Goal: Information Seeking & Learning: Find specific fact

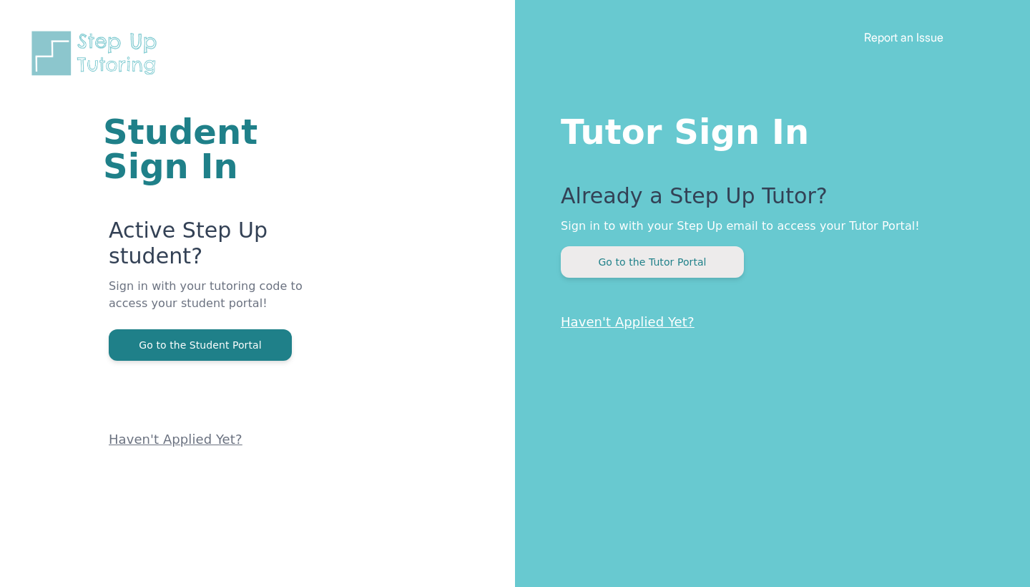
click at [631, 262] on button "Go to the Tutor Portal" at bounding box center [652, 261] width 183 height 31
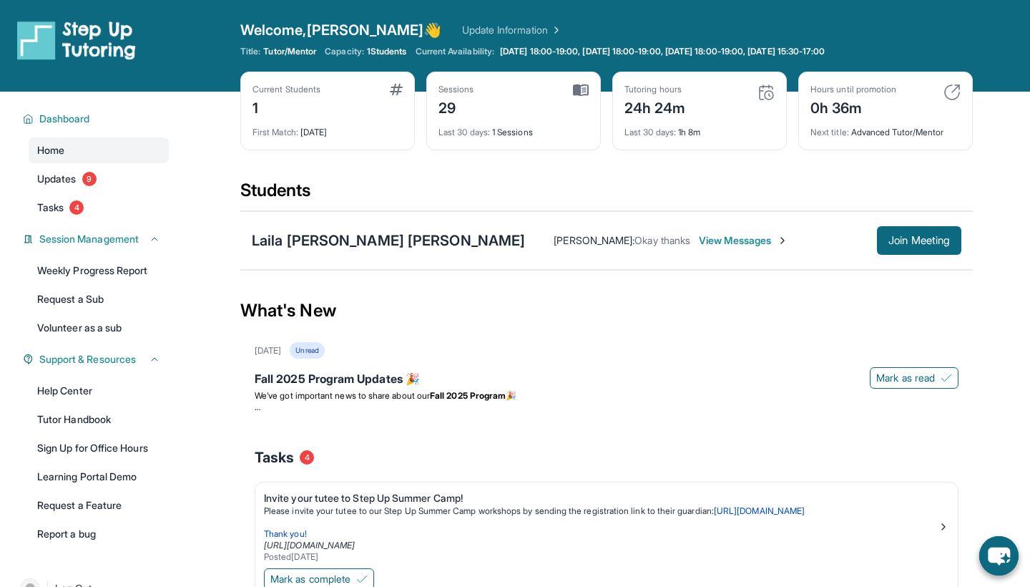
click at [318, 229] on div "Laila [PERSON_NAME] [PERSON_NAME] [PERSON_NAME] : Okay thanks View Messages Joi…" at bounding box center [606, 240] width 732 height 59
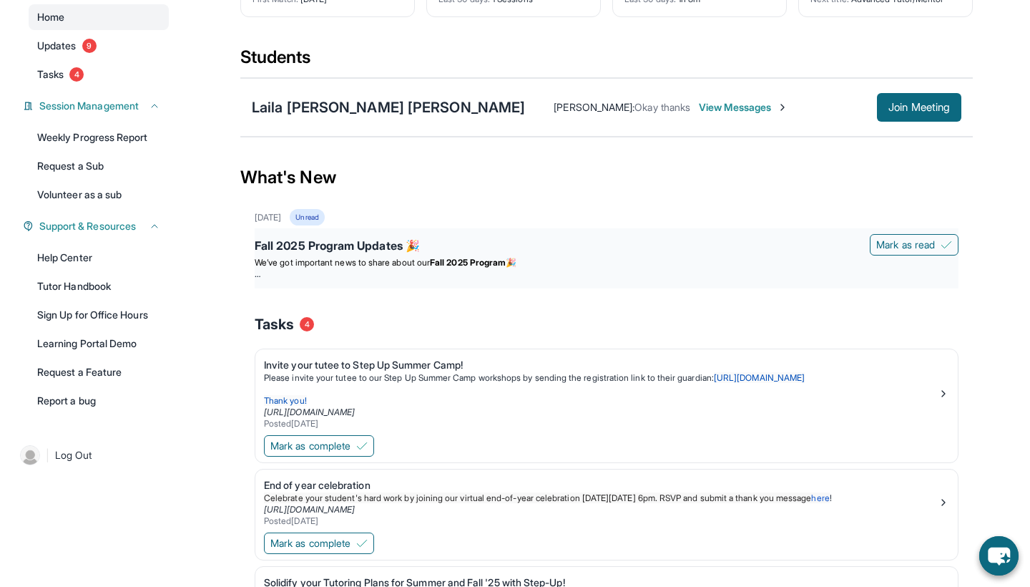
scroll to position [121, 0]
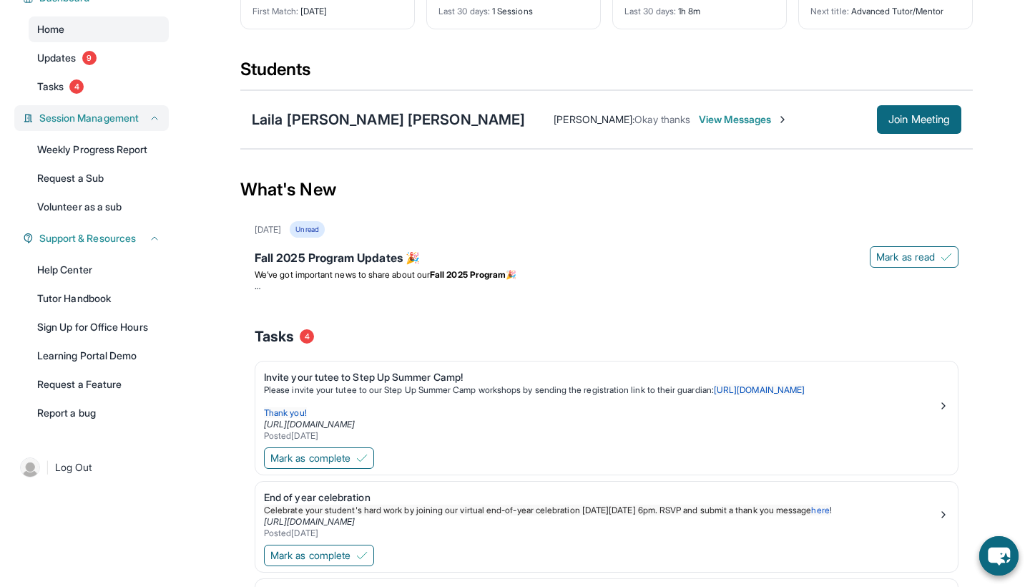
click at [135, 118] on span "Session Management" at bounding box center [88, 118] width 99 height 14
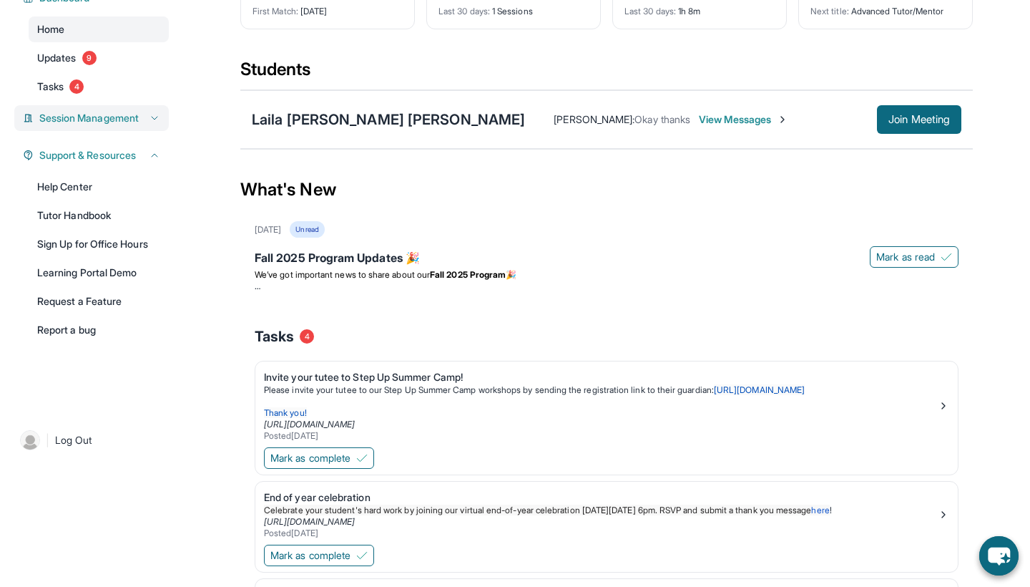
click at [135, 118] on span "Session Management" at bounding box center [88, 118] width 99 height 14
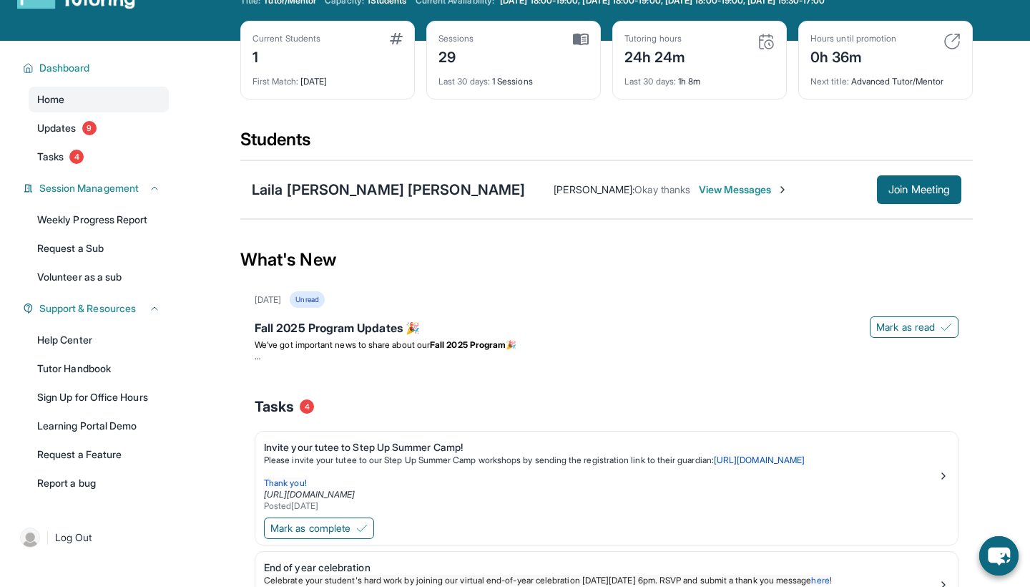
scroll to position [35, 0]
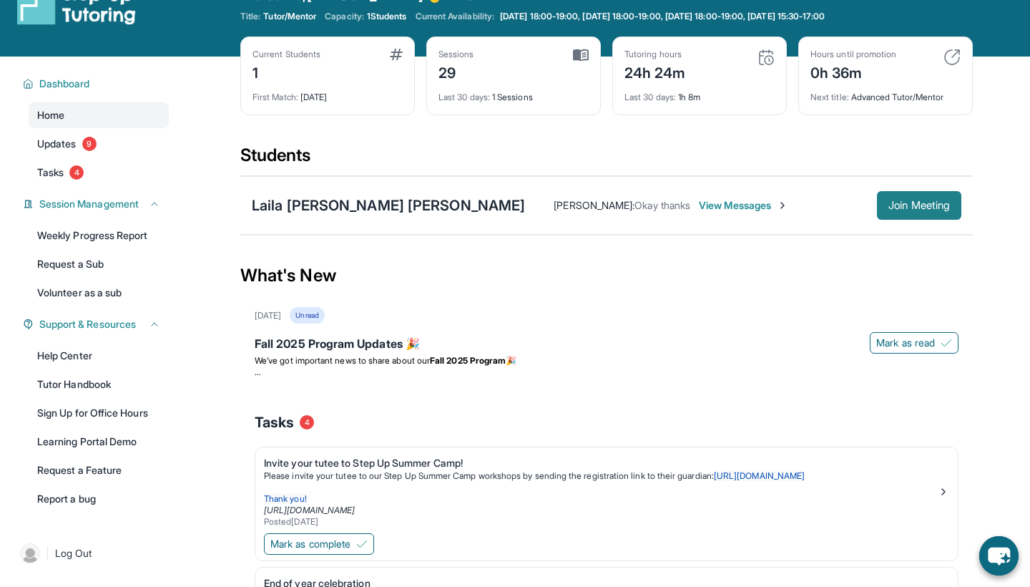
click at [920, 209] on span "Join Meeting" at bounding box center [919, 205] width 62 height 9
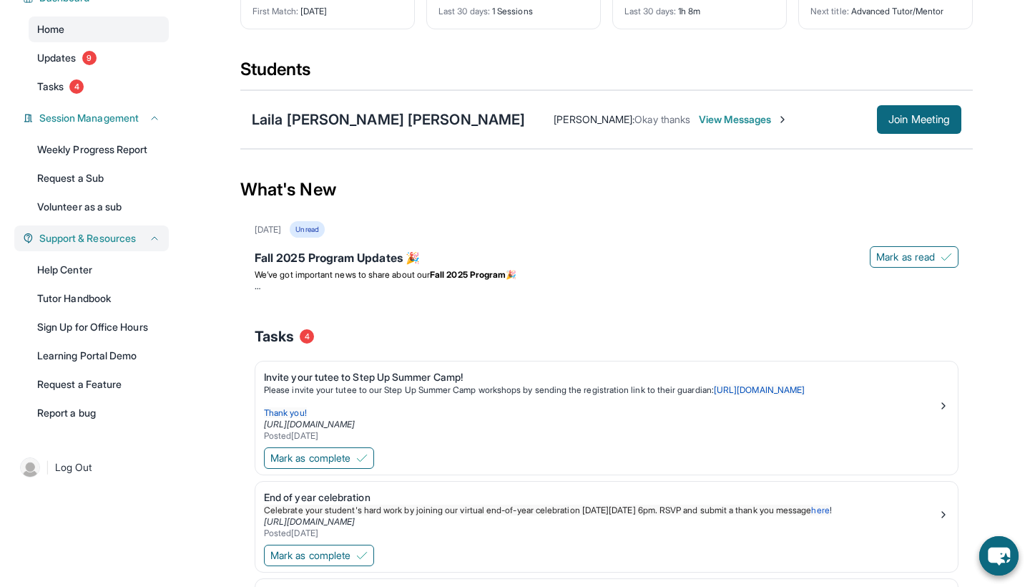
scroll to position [121, 0]
click at [79, 60] on link "Updates 9" at bounding box center [99, 58] width 140 height 26
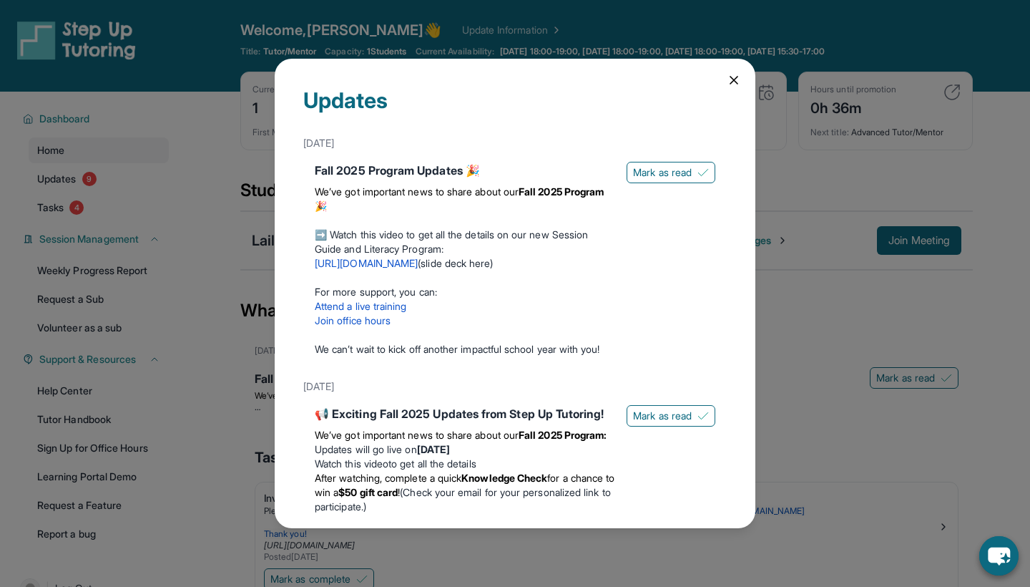
scroll to position [0, 0]
click at [735, 80] on icon at bounding box center [733, 80] width 7 height 7
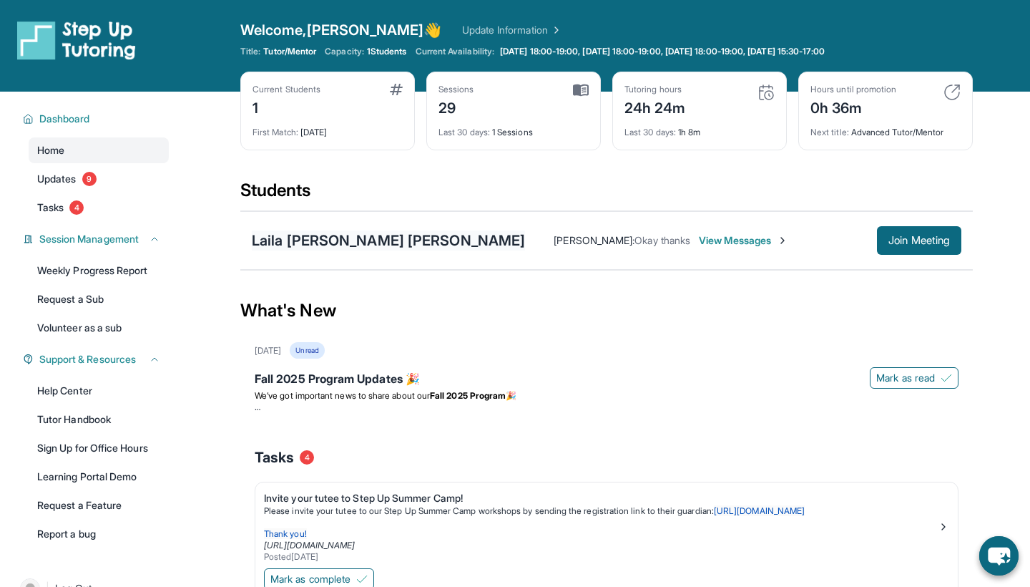
click at [277, 235] on div "Laila [PERSON_NAME] [PERSON_NAME]" at bounding box center [388, 240] width 273 height 20
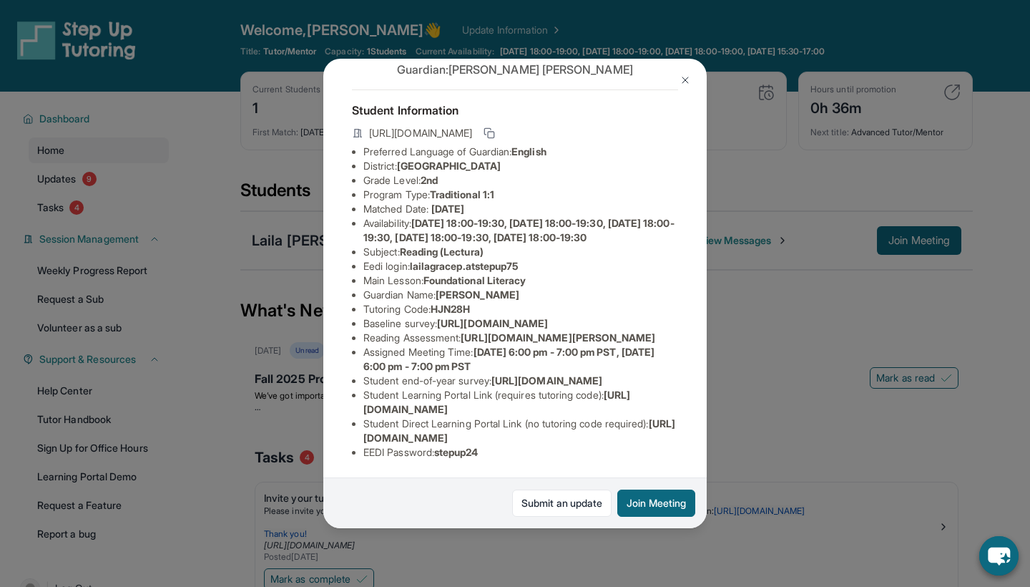
scroll to position [175, 0]
drag, startPoint x: 363, startPoint y: 440, endPoint x: 662, endPoint y: 440, distance: 299.0
click at [662, 440] on ul "Preferred Language of Guardian: English District: Glendale Unified School Distr…" at bounding box center [515, 301] width 326 height 315
copy span "[URL][DOMAIN_NAME]"
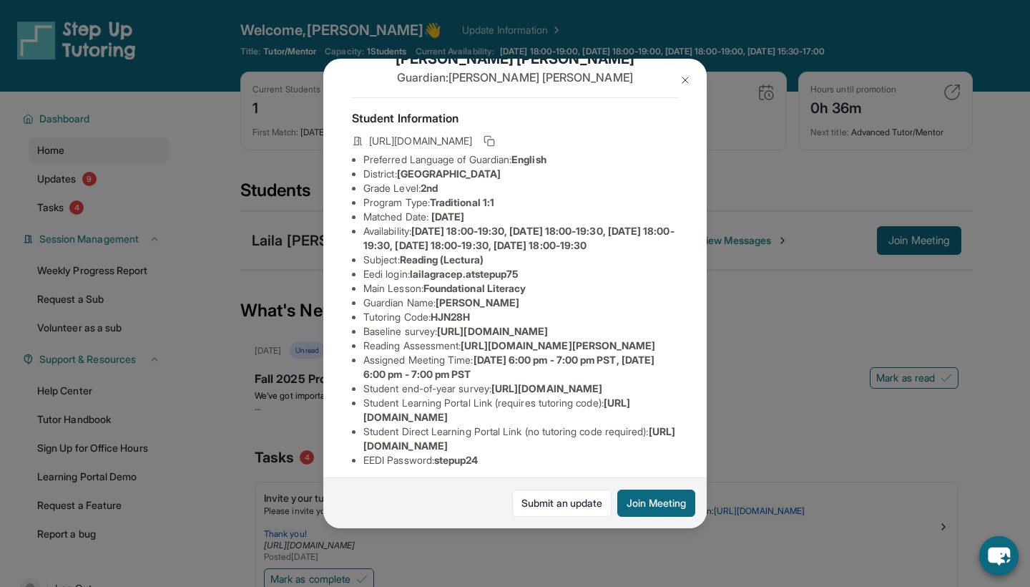
scroll to position [39, 1]
click at [472, 136] on span "[URL][DOMAIN_NAME]" at bounding box center [420, 141] width 103 height 14
click at [495, 137] on icon at bounding box center [489, 140] width 11 height 11
drag, startPoint x: 368, startPoint y: 141, endPoint x: 665, endPoint y: 142, distance: 297.5
click at [665, 142] on div "[URL][DOMAIN_NAME]" at bounding box center [515, 142] width 326 height 20
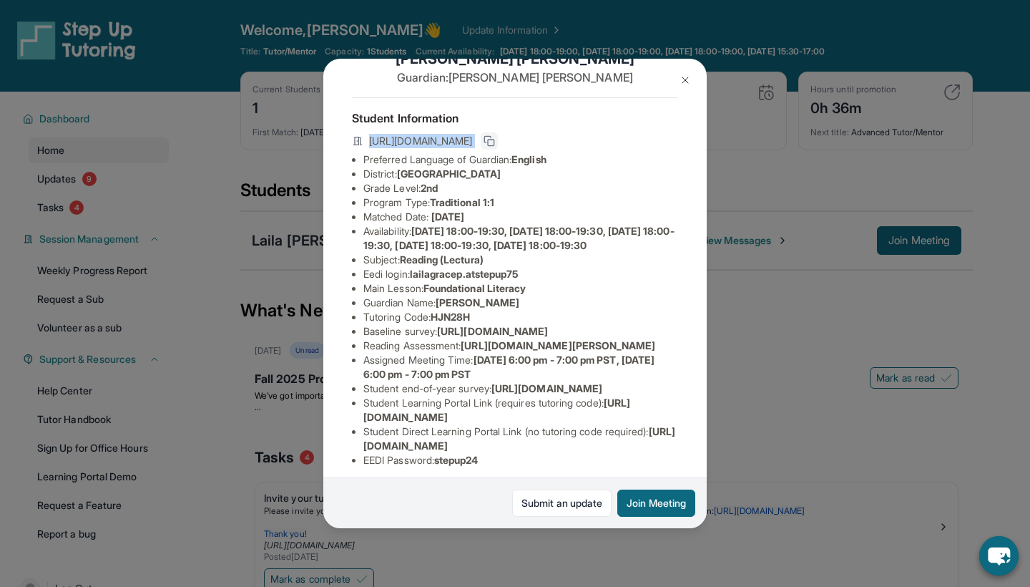
copy div "[URL][DOMAIN_NAME]"
click at [519, 181] on li "Grade Level: 2nd" at bounding box center [520, 188] width 315 height 14
drag, startPoint x: 412, startPoint y: 290, endPoint x: 539, endPoint y: 290, distance: 127.3
click at [539, 281] on li "Eedi login : lailagracep.atstepup75" at bounding box center [520, 274] width 315 height 14
copy li "lailagracep.atstepup75"
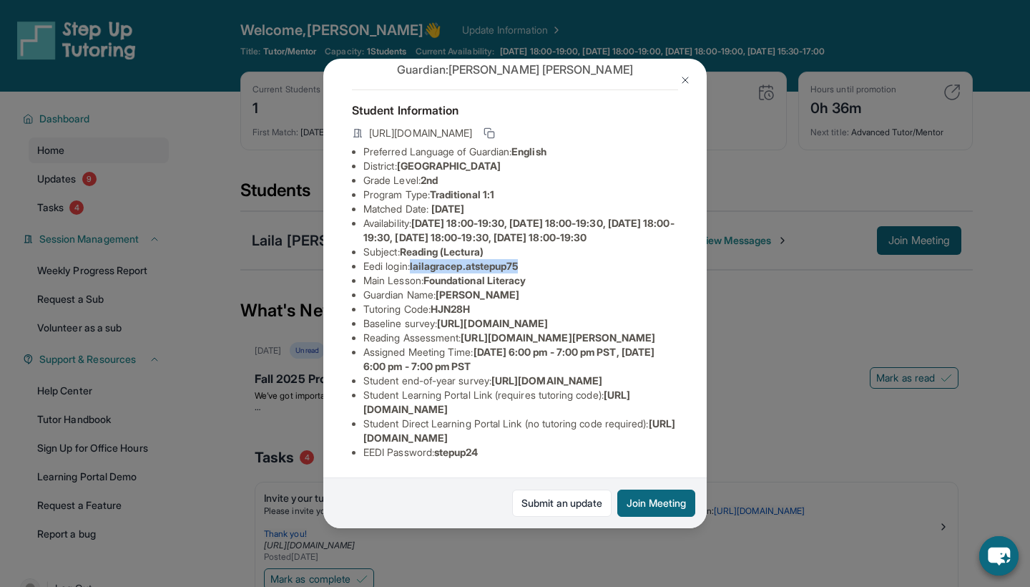
scroll to position [93, 1]
